Goal: Transaction & Acquisition: Purchase product/service

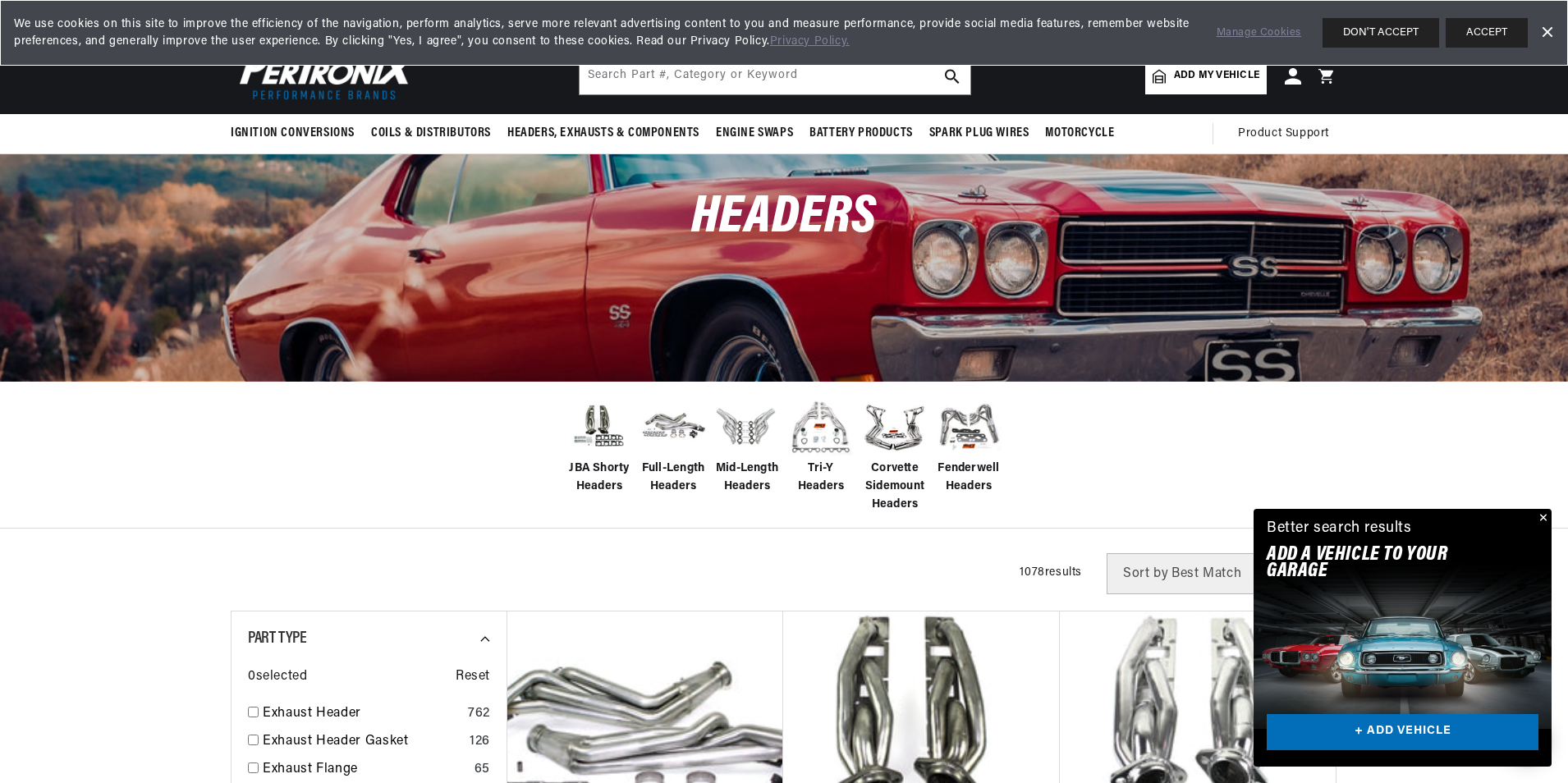
scroll to position [0, 613]
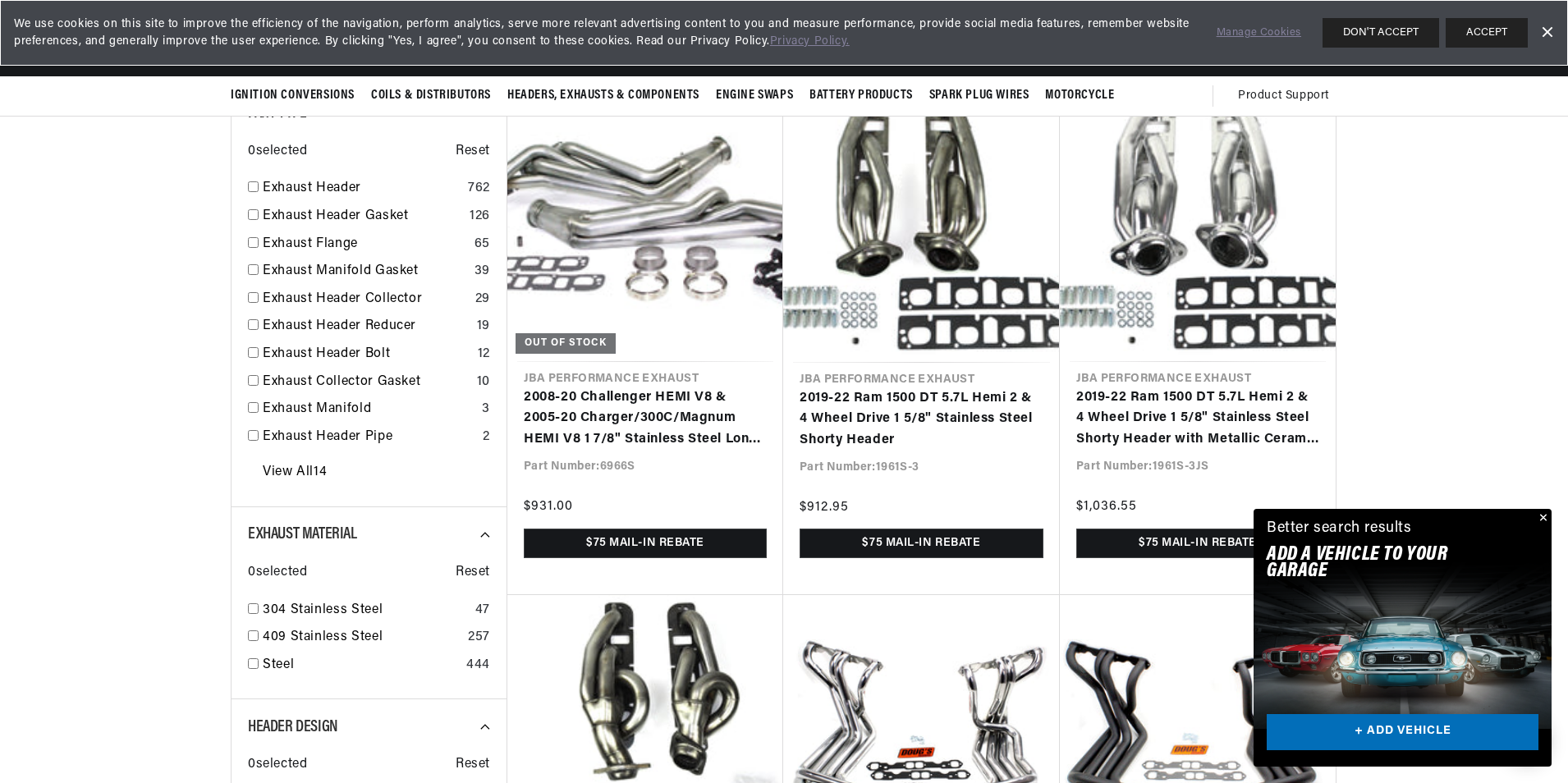
scroll to position [525, 0]
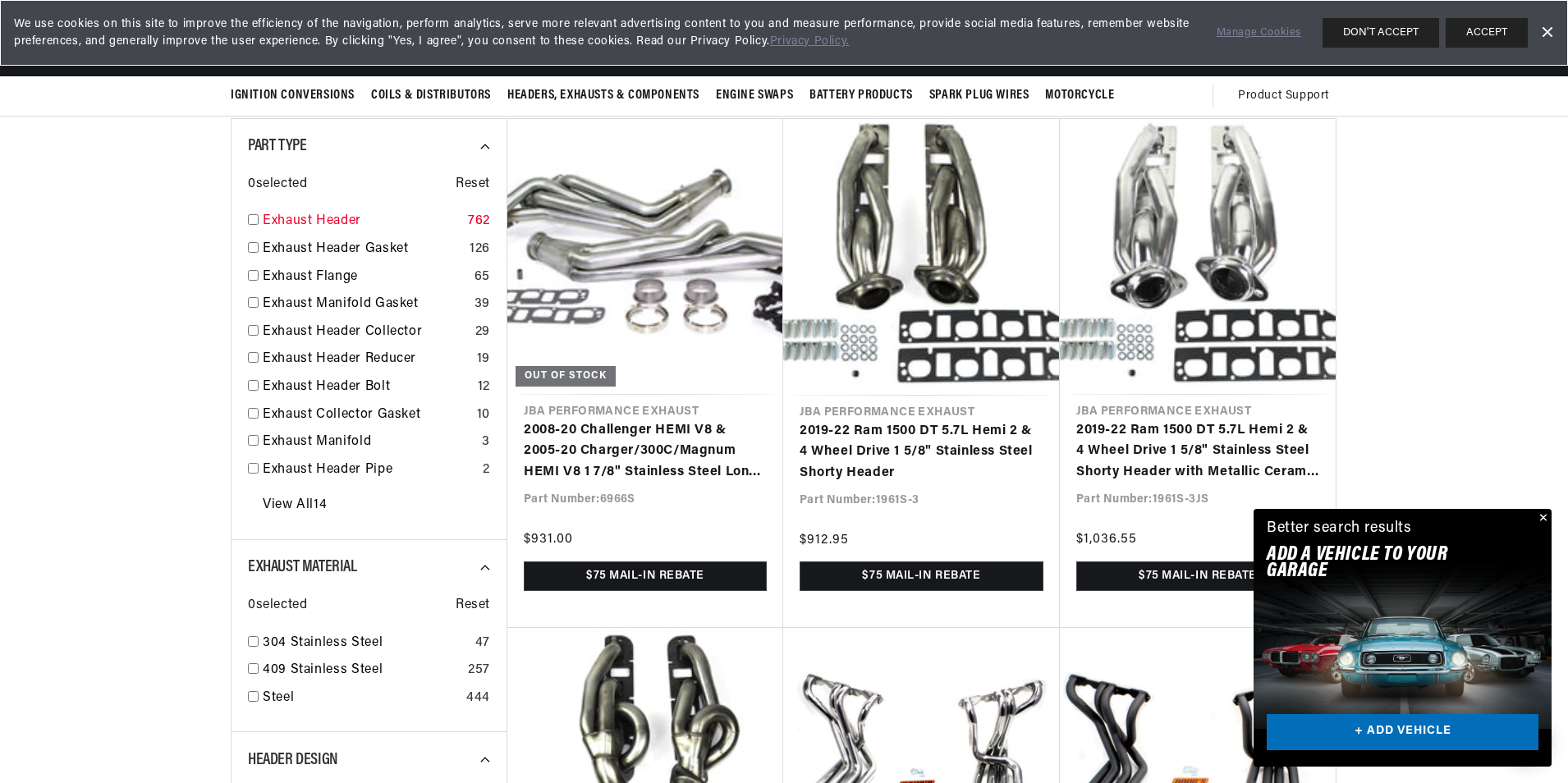
click at [256, 222] on input "checkbox" at bounding box center [253, 219] width 10 height 10
checkbox input "true"
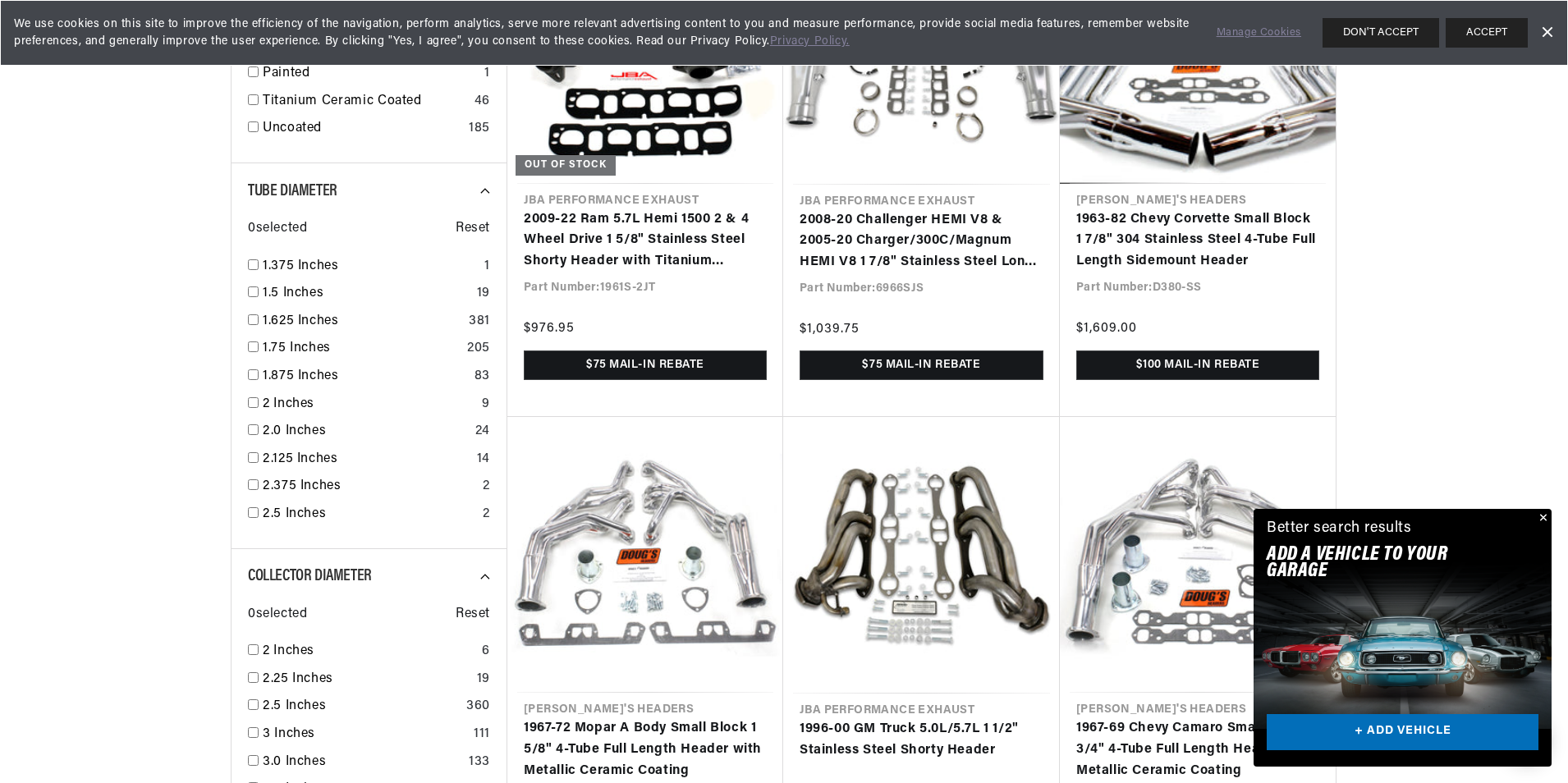
scroll to position [0, 553]
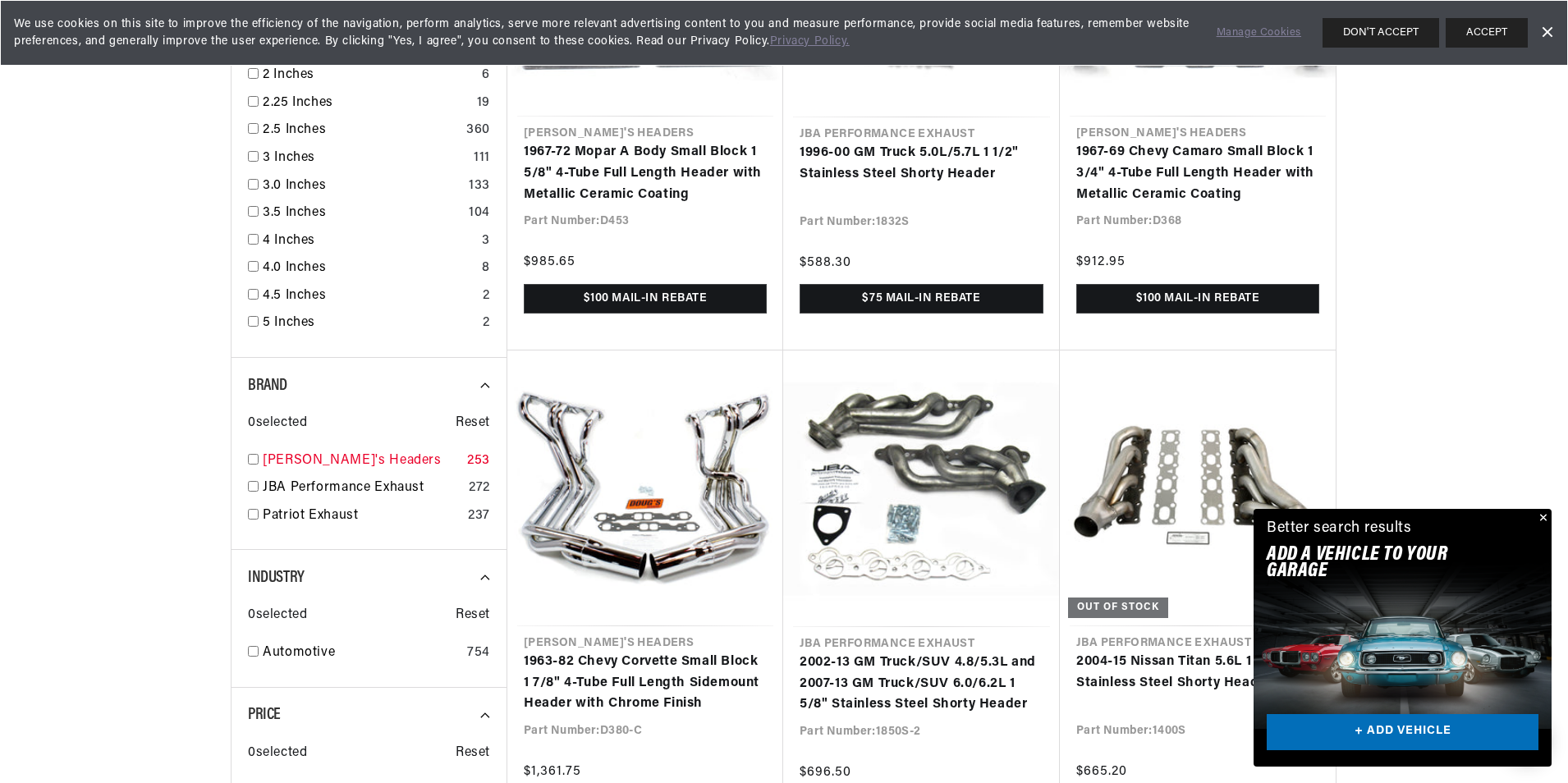
scroll to position [0, 613]
click at [253, 458] on input "checkbox" at bounding box center [253, 459] width 10 height 10
checkbox input "true"
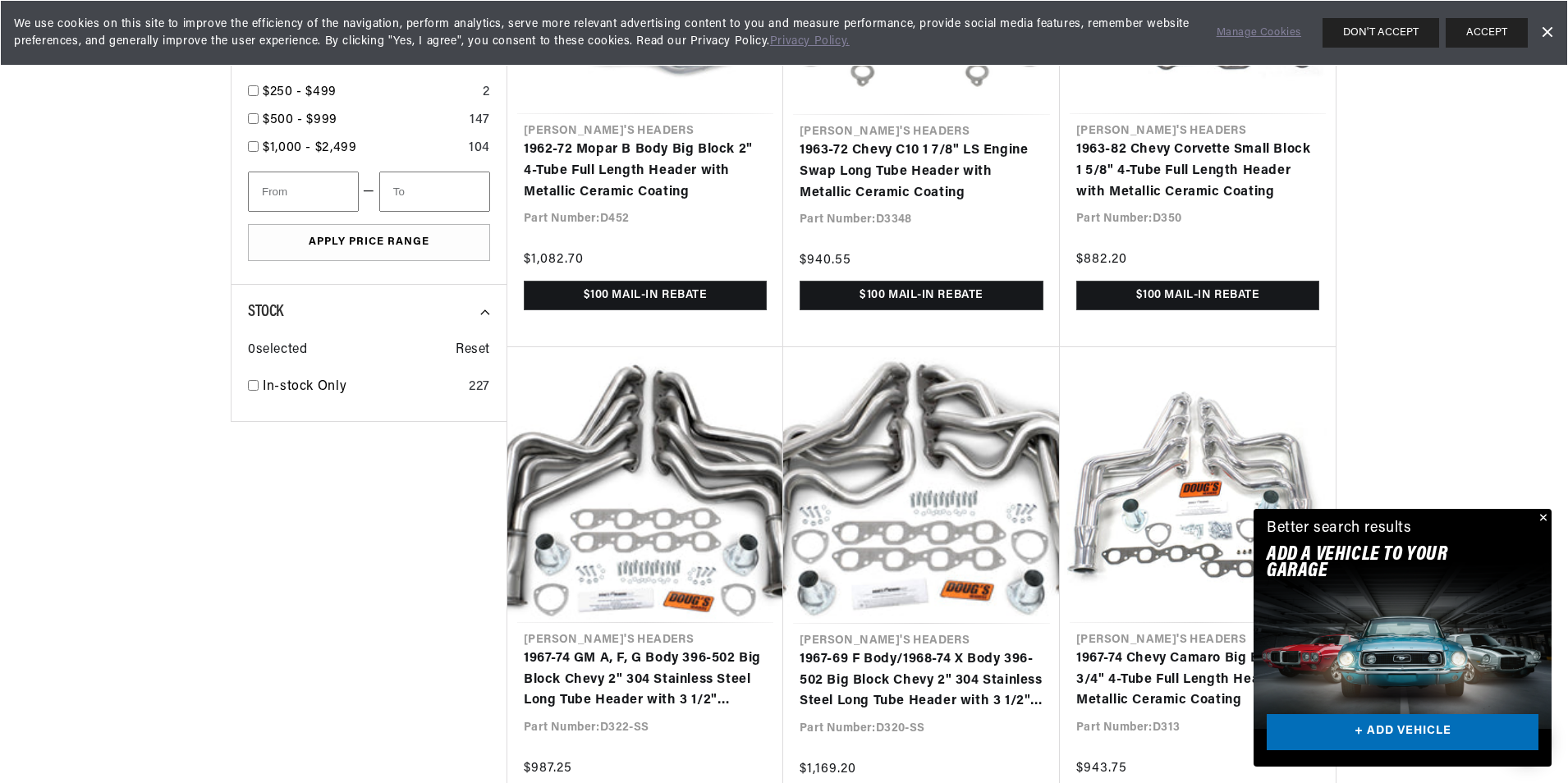
click at [195, 434] on div at bounding box center [784, 360] width 1189 height 4210
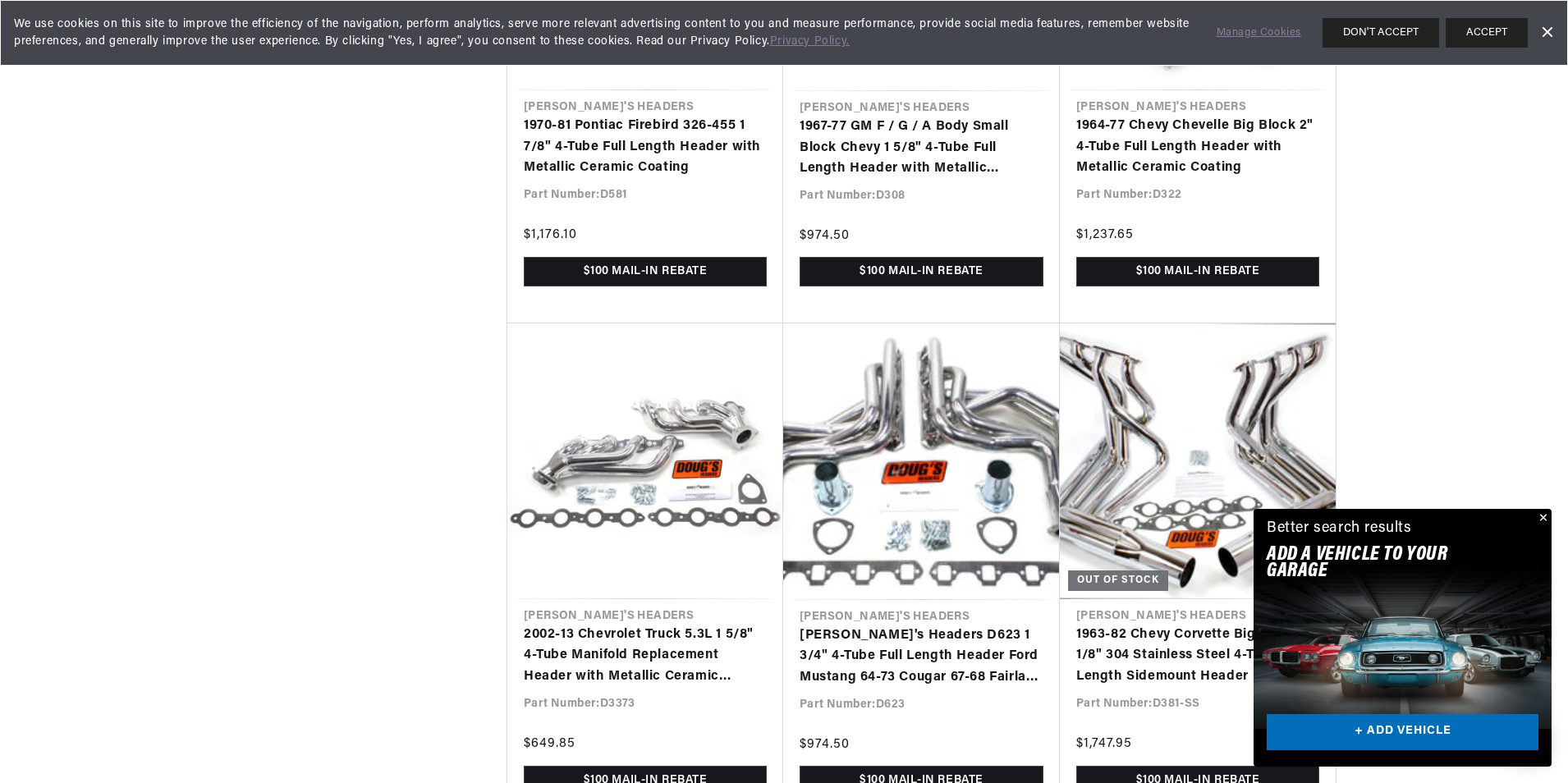
scroll to position [3919, 0]
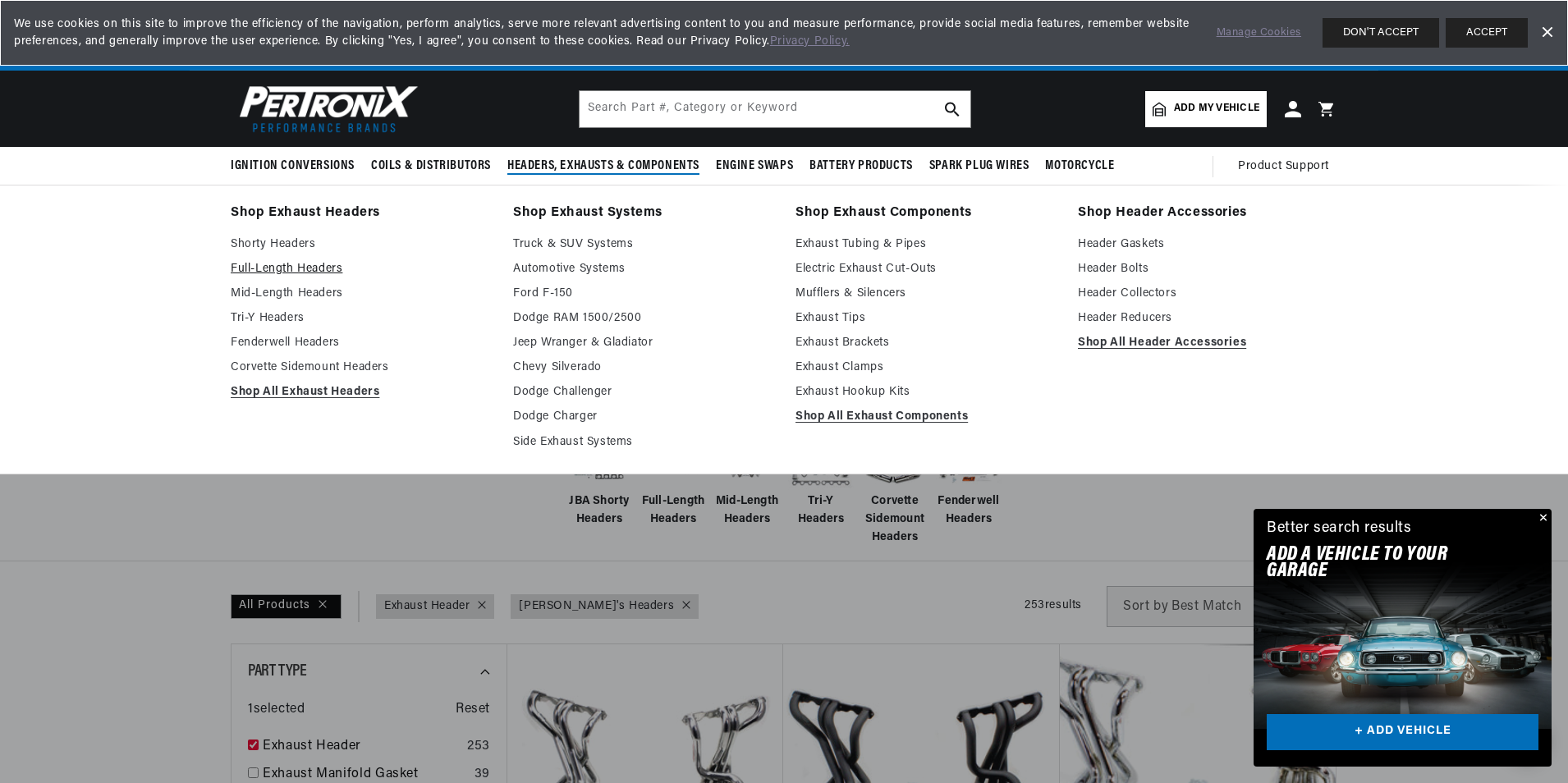
click at [295, 267] on link "Full-Length Headers" at bounding box center [360, 269] width 259 height 20
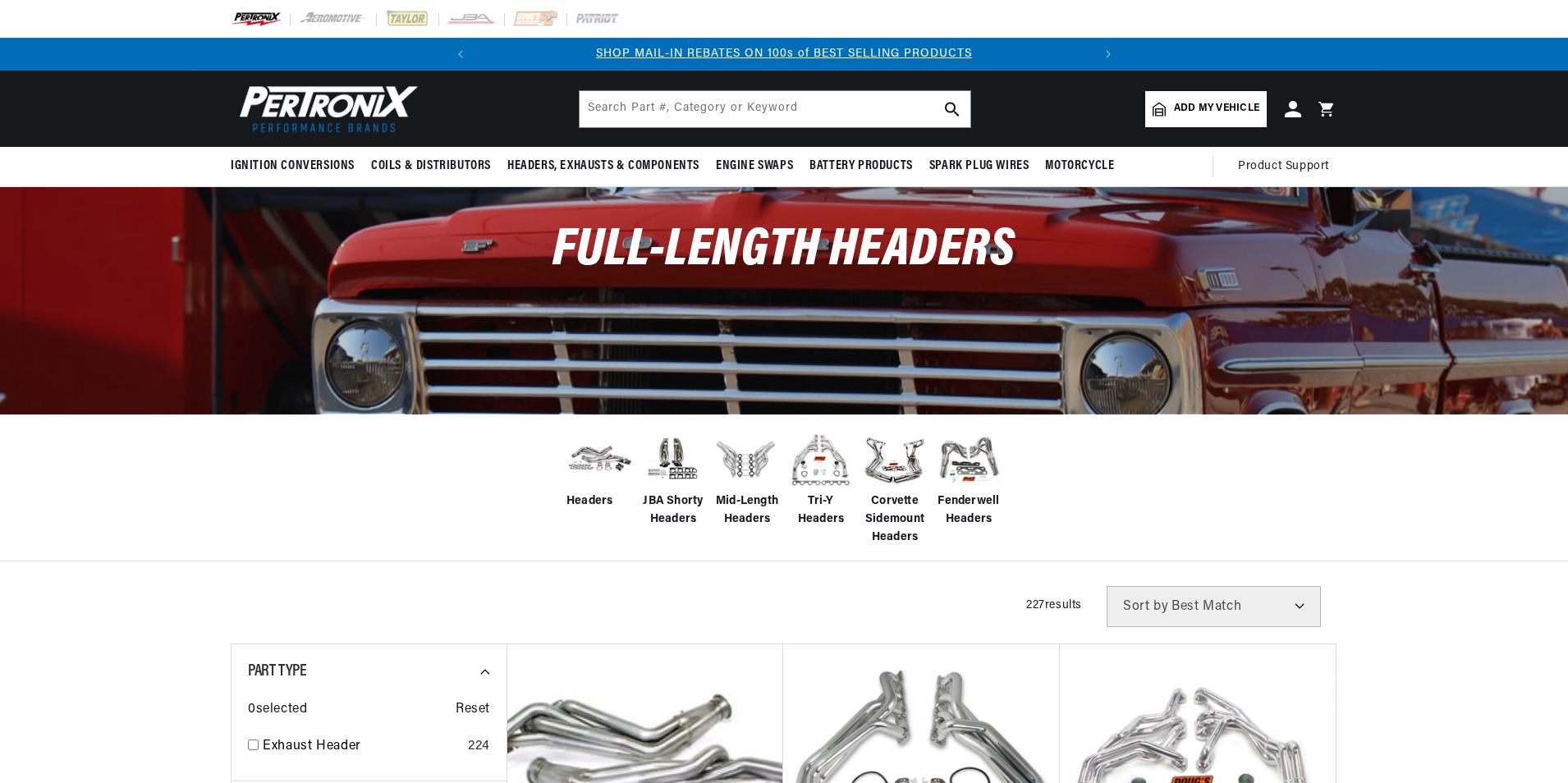
click at [274, 484] on div "Headers JBA Shorty Headers Mid-Length Headers Tri-Y Headers Corvette Sidemount …" at bounding box center [784, 487] width 1568 height 148
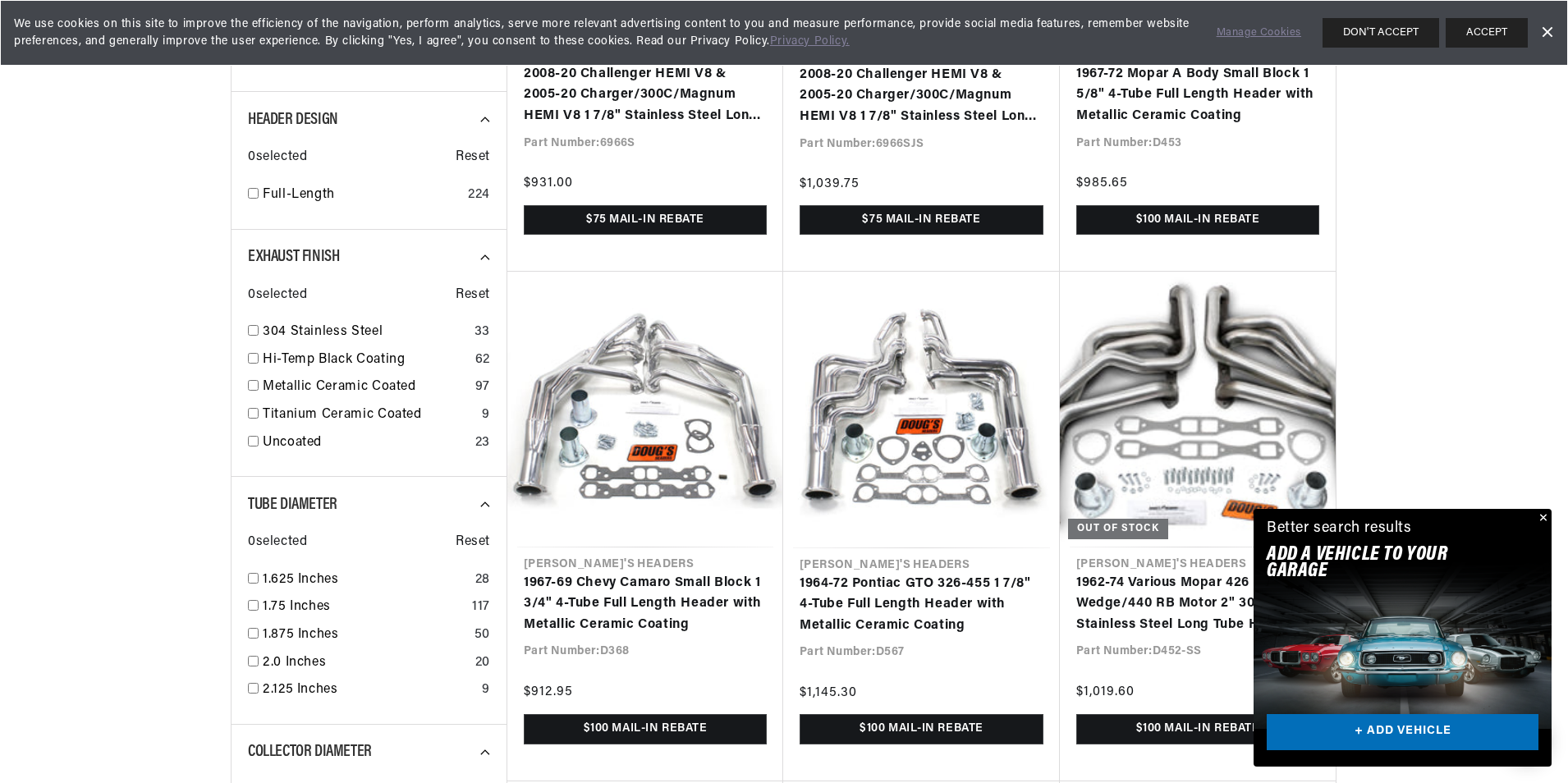
scroll to position [1566, 0]
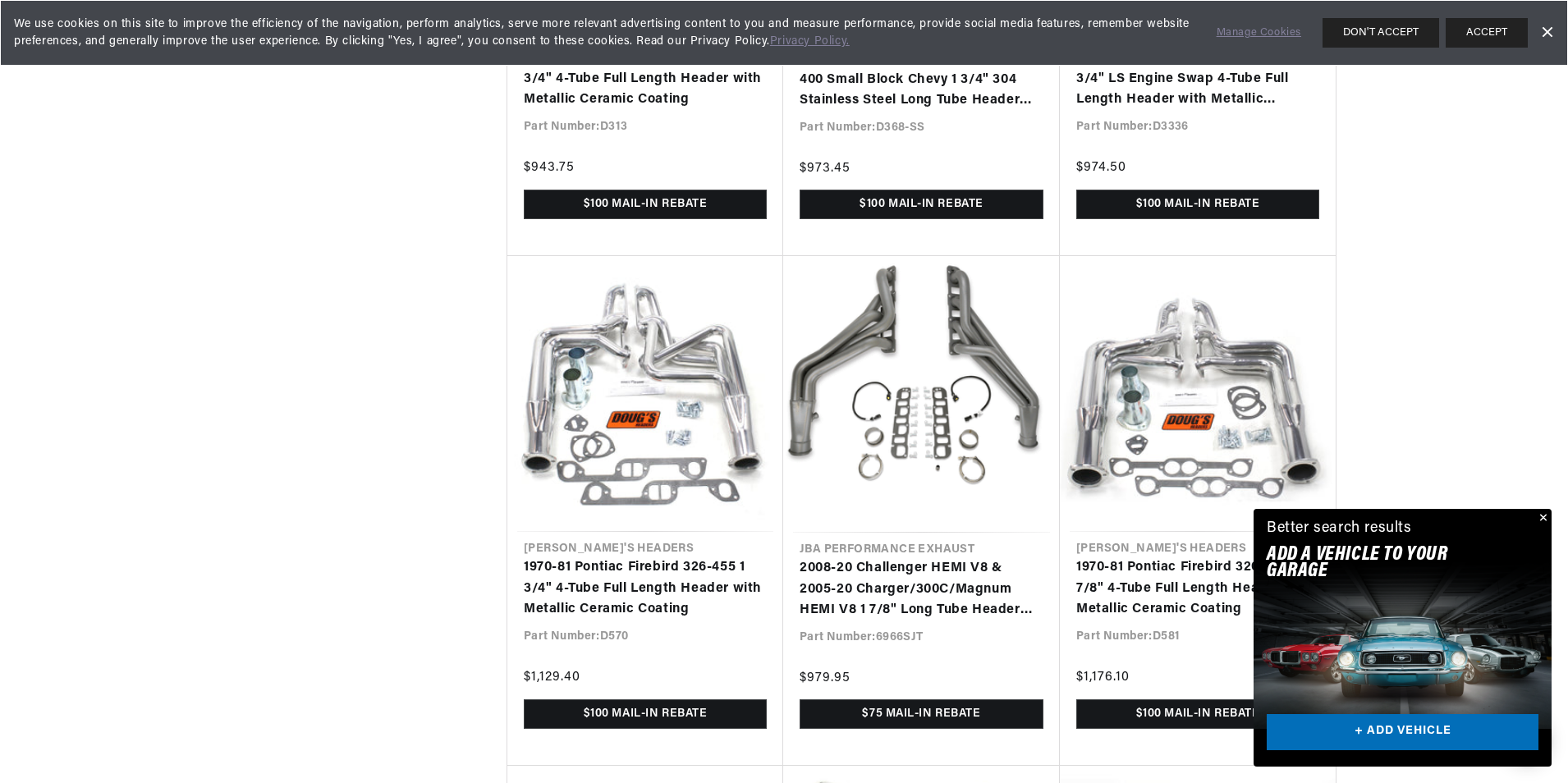
scroll to position [3619, 0]
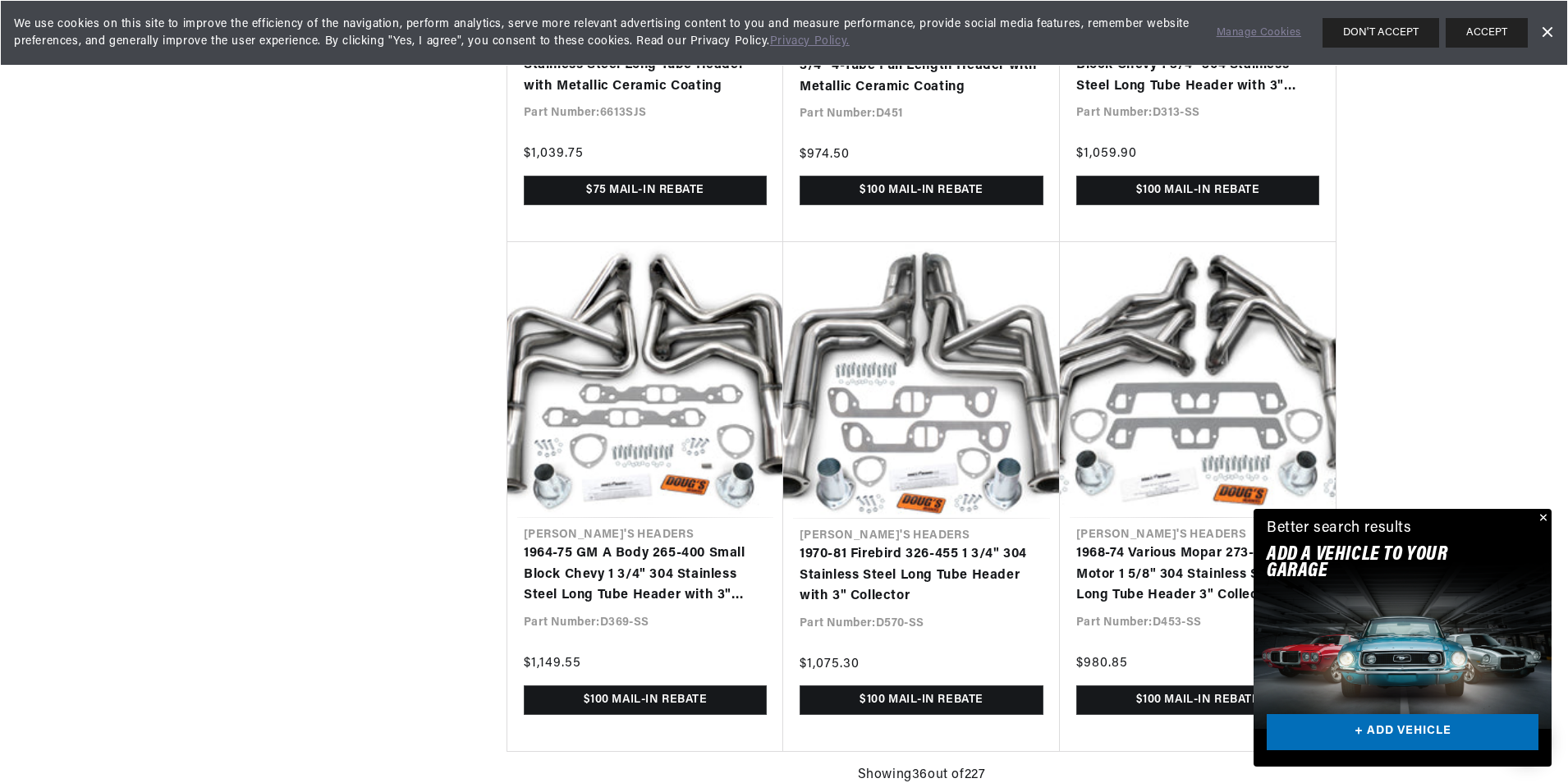
scroll to position [0, 334]
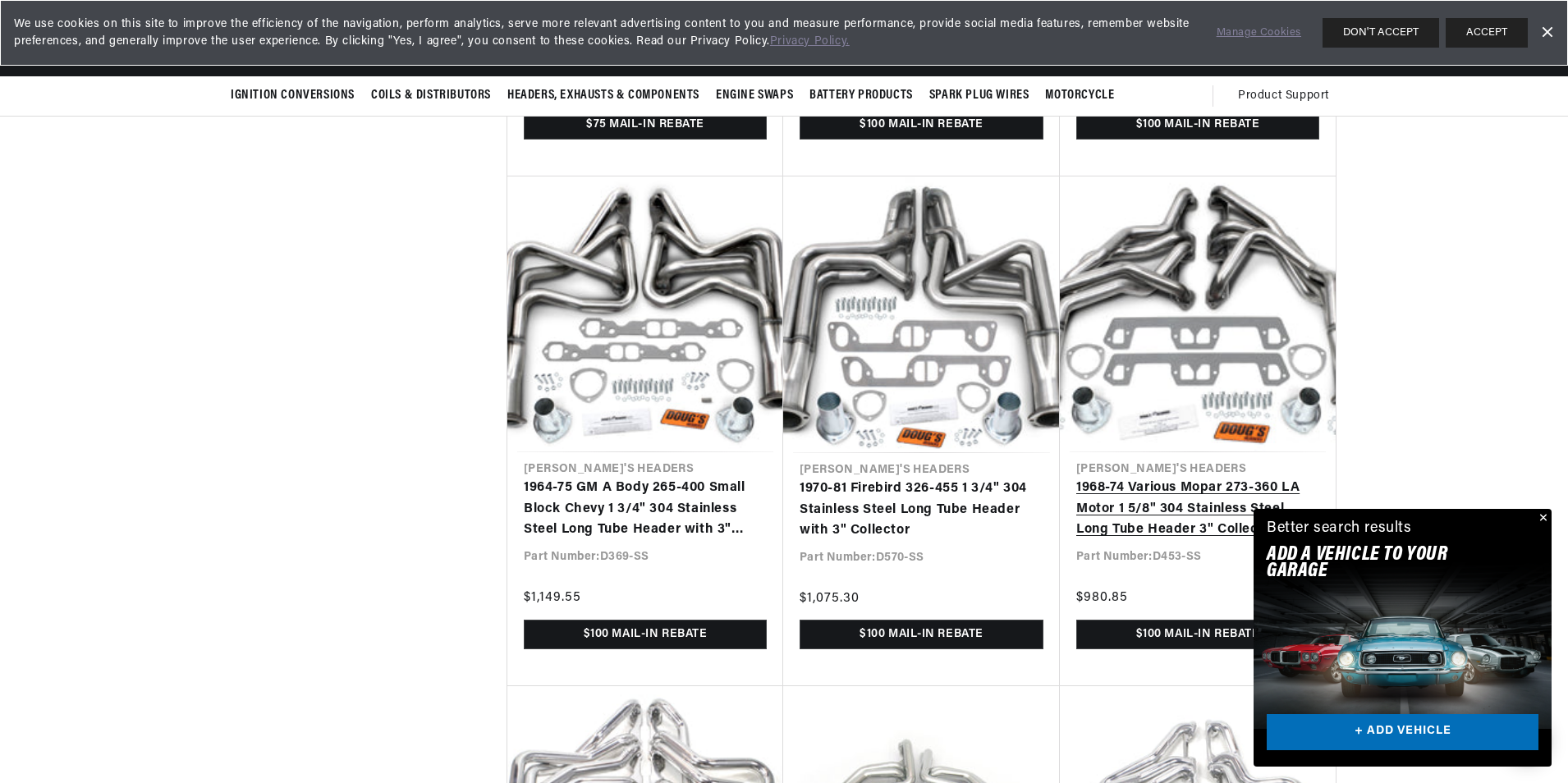
click at [1186, 482] on link "1968-74 Various Mopar 273-360 LA Motor 1 5/8" 304 Stainless Steel Long Tube Hea…" at bounding box center [1197, 508] width 243 height 63
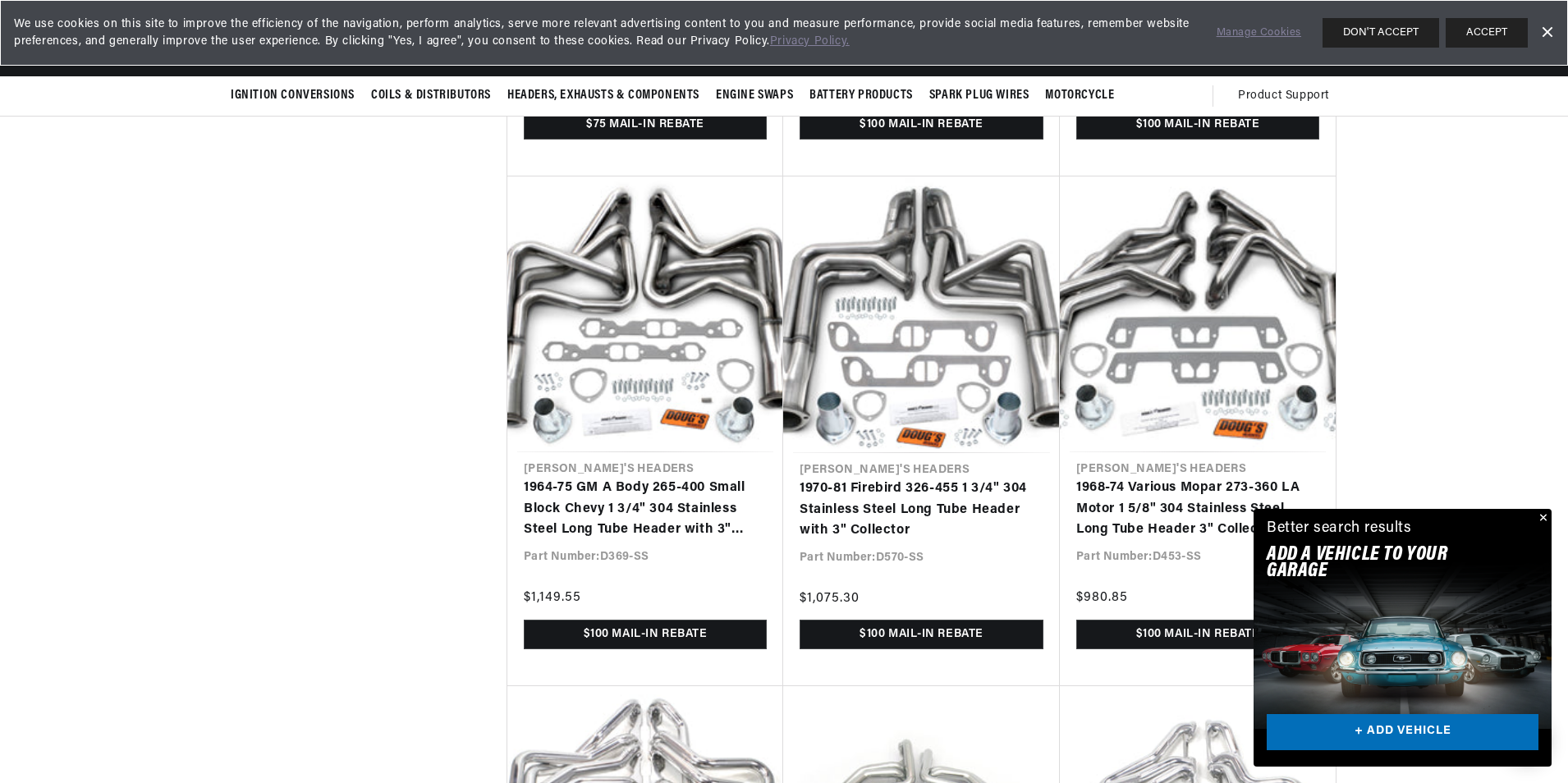
drag, startPoint x: 331, startPoint y: 340, endPoint x: 341, endPoint y: 343, distance: 10.4
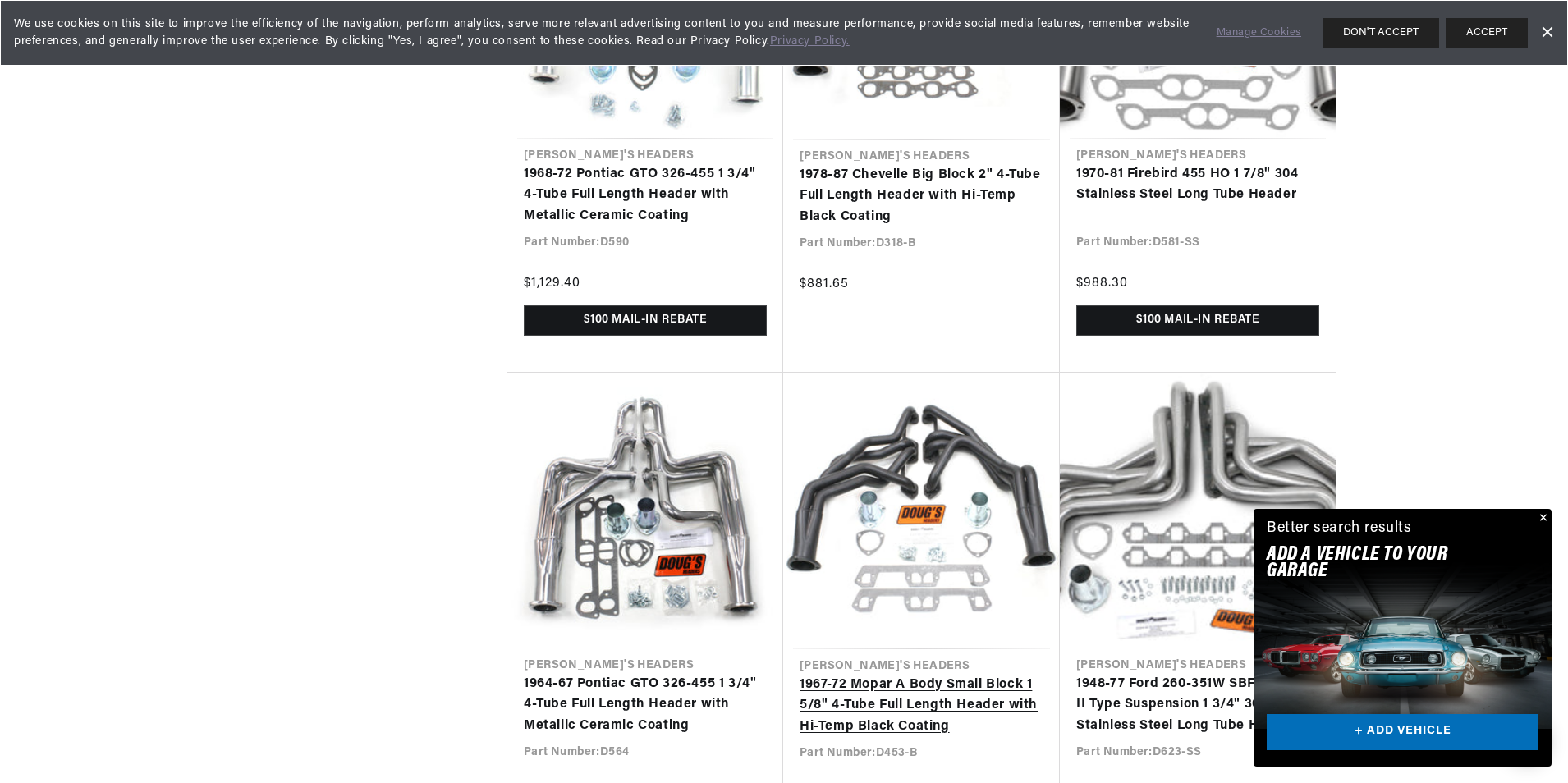
click at [885, 698] on link "1967-72 Mopar A Body Small Block 1 5/8" 4-Tube Full Length Header with Hi-Temp …" at bounding box center [921, 706] width 243 height 63
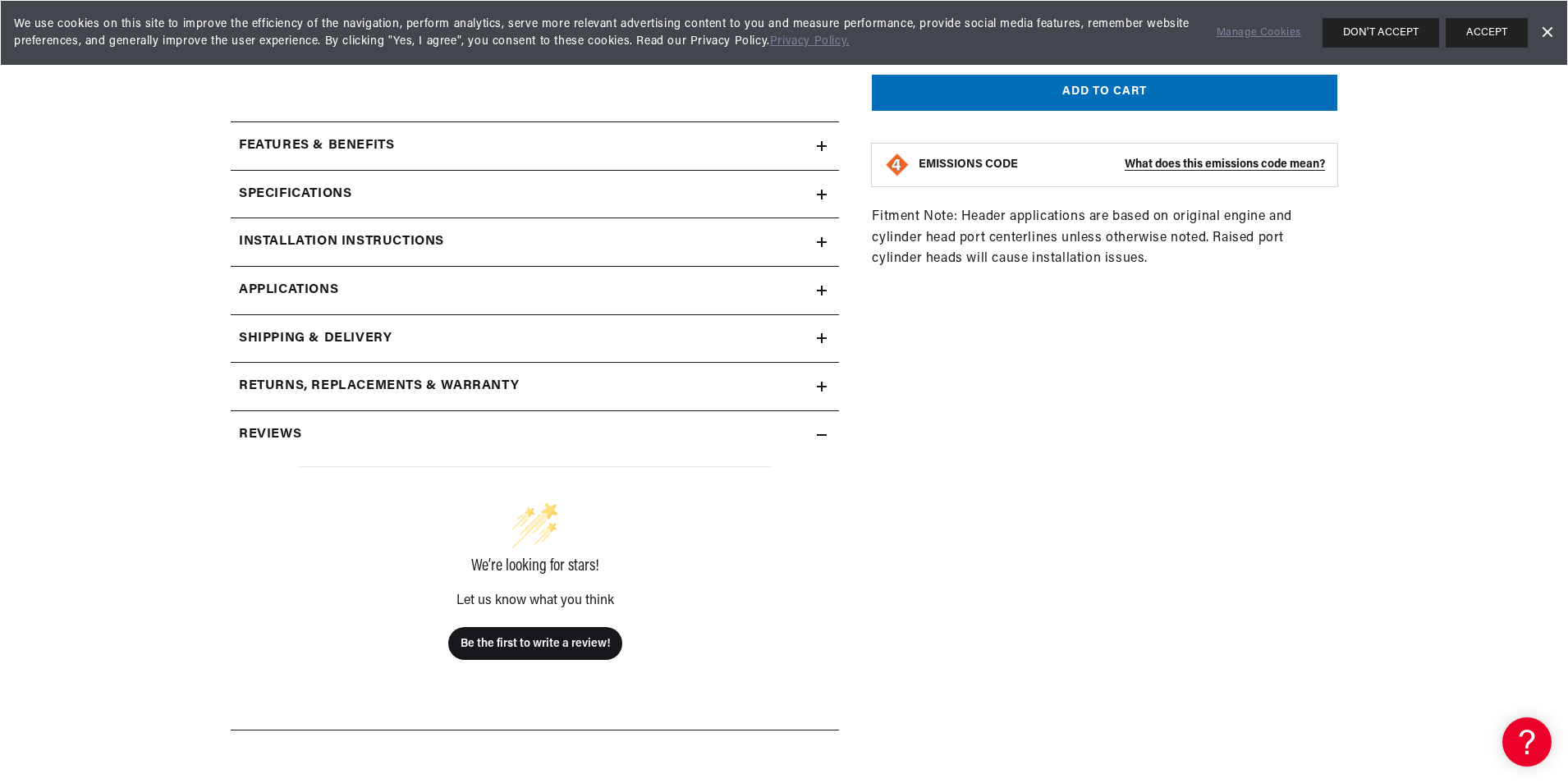
scroll to position [1369, 0]
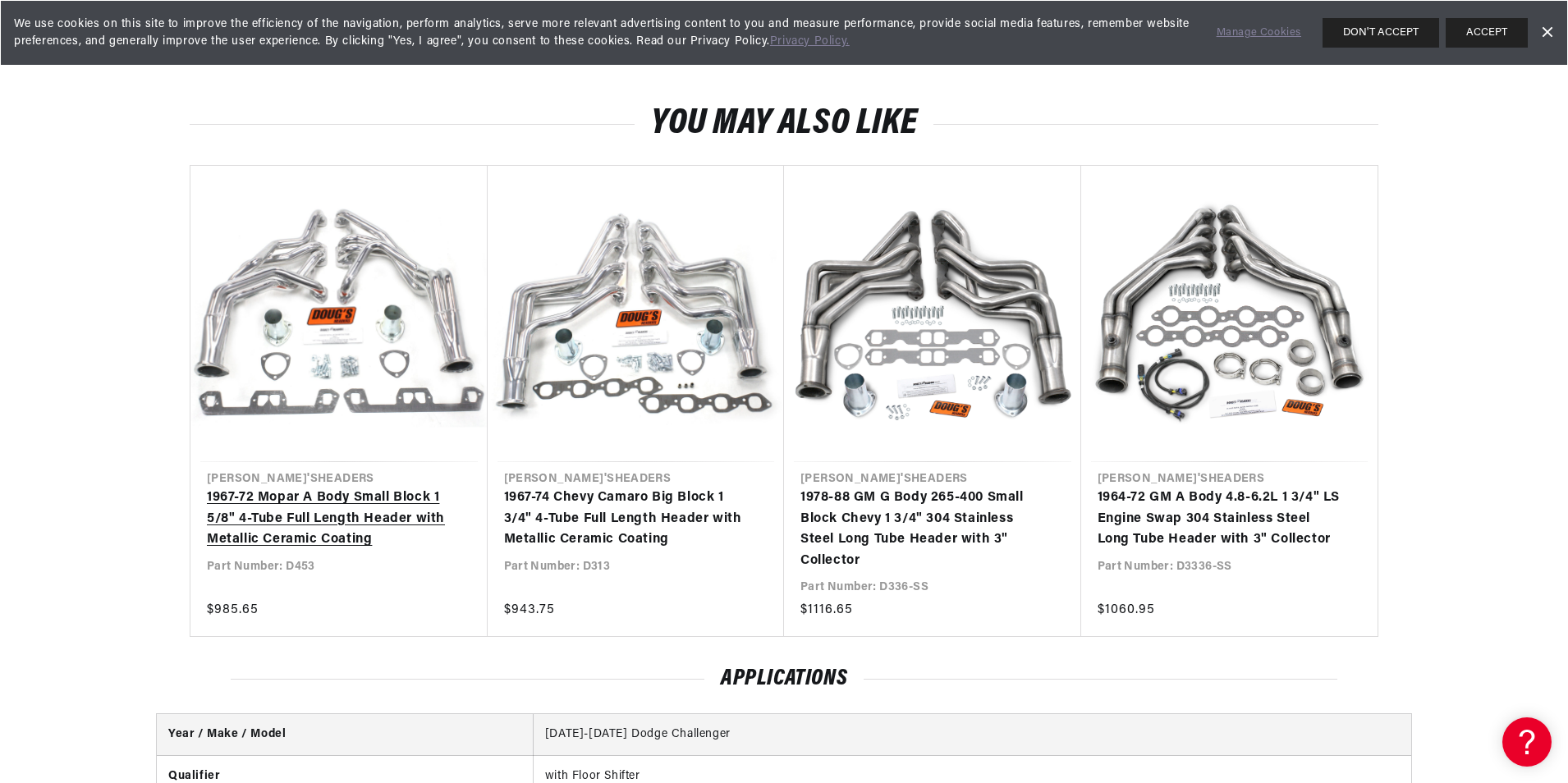
click at [360, 528] on link "1967-72 Mopar A Body Small Block 1 5/8" 4-Tube Full Length Header with Metallic…" at bounding box center [331, 519] width 248 height 63
